Goal: Check status

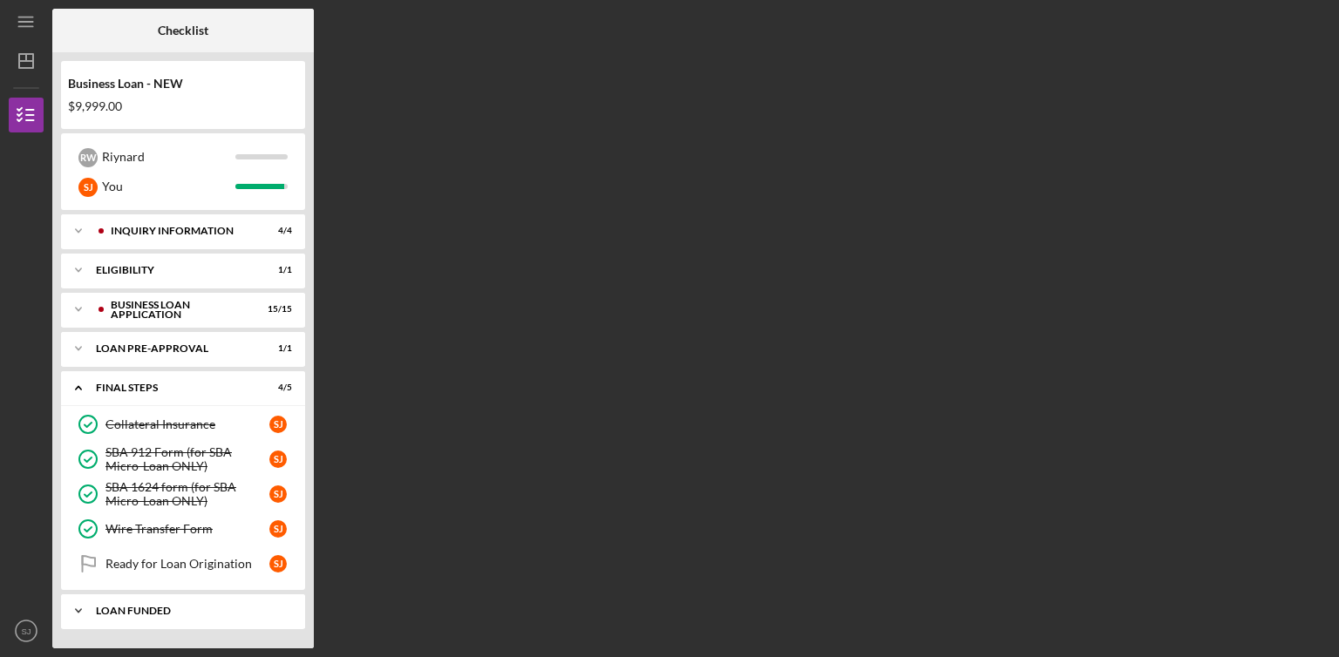
click at [169, 610] on div "LOAN FUNDED" at bounding box center [189, 611] width 187 height 10
click at [282, 635] on link "Loan Funded! Loan Funded! [PERSON_NAME]" at bounding box center [183, 647] width 227 height 35
